Goal: Information Seeking & Learning: Find specific fact

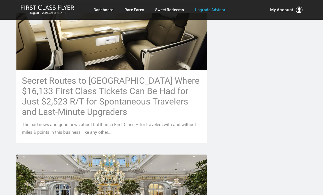
scroll to position [279, 0]
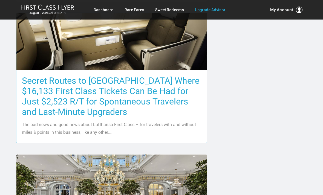
click at [58, 79] on h3 "Secret Routes to [GEOGRAPHIC_DATA] Where $16,133 First Class Tickets Can Be Had…" at bounding box center [112, 97] width 180 height 42
click at [57, 90] on h3 "Secret Routes to [GEOGRAPHIC_DATA] Where $16,133 First Class Tickets Can Be Had…" at bounding box center [112, 97] width 180 height 42
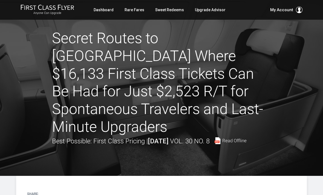
click at [27, 145] on div at bounding box center [161, 88] width 323 height 176
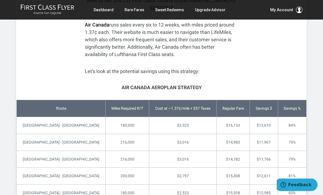
scroll to position [1250, 0]
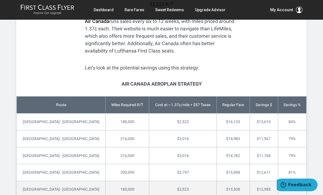
click at [23, 181] on td "Newark - Frankfurt" at bounding box center [61, 189] width 89 height 17
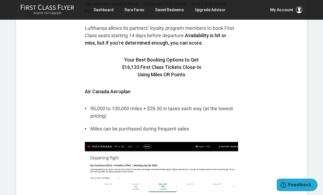
scroll to position [551, 0]
